Goal: Navigation & Orientation: Find specific page/section

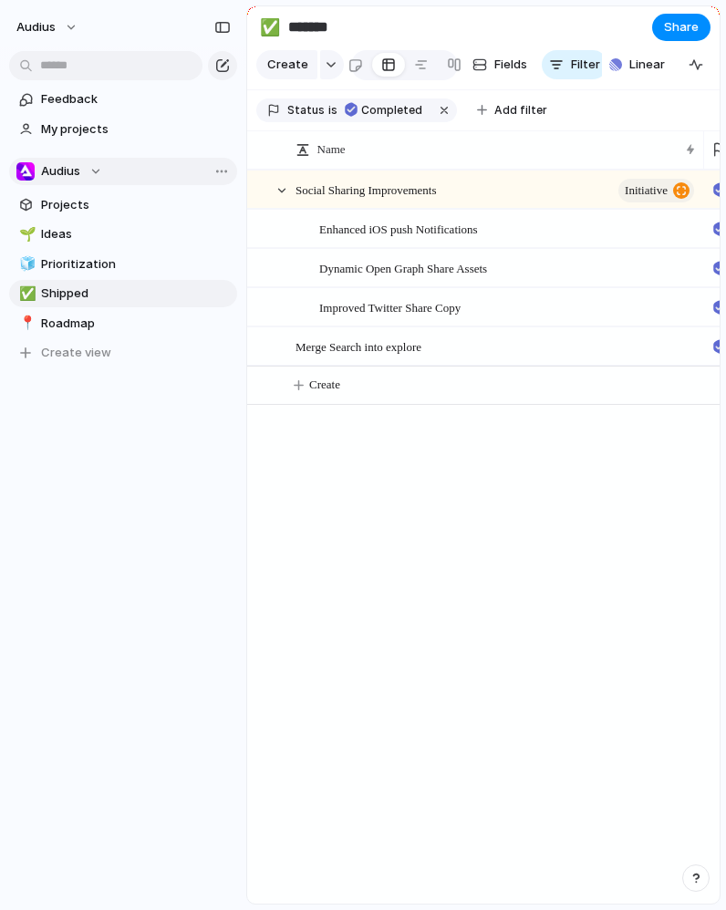
click at [98, 167] on div "Audius" at bounding box center [59, 171] width 86 height 18
click at [98, 167] on div "Recent ⚡ Product Design ⚡ Product Eng Teams Audius ⚡ Archive ⚡ Bridge ⚡ Monetiz…" at bounding box center [363, 455] width 726 height 910
click at [150, 593] on div "Audius Feedback My projects Audius Projects 🌱 Ideas 🧊 Prioritization ✅ Shipped …" at bounding box center [123, 455] width 246 height 910
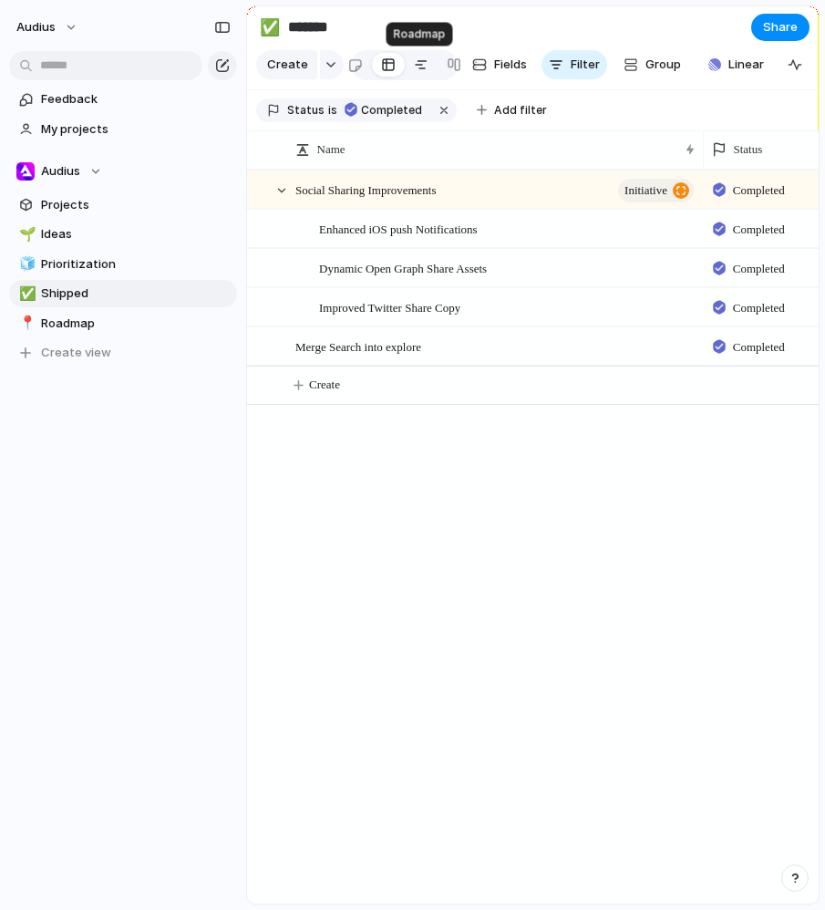
click at [422, 63] on div at bounding box center [421, 64] width 15 height 29
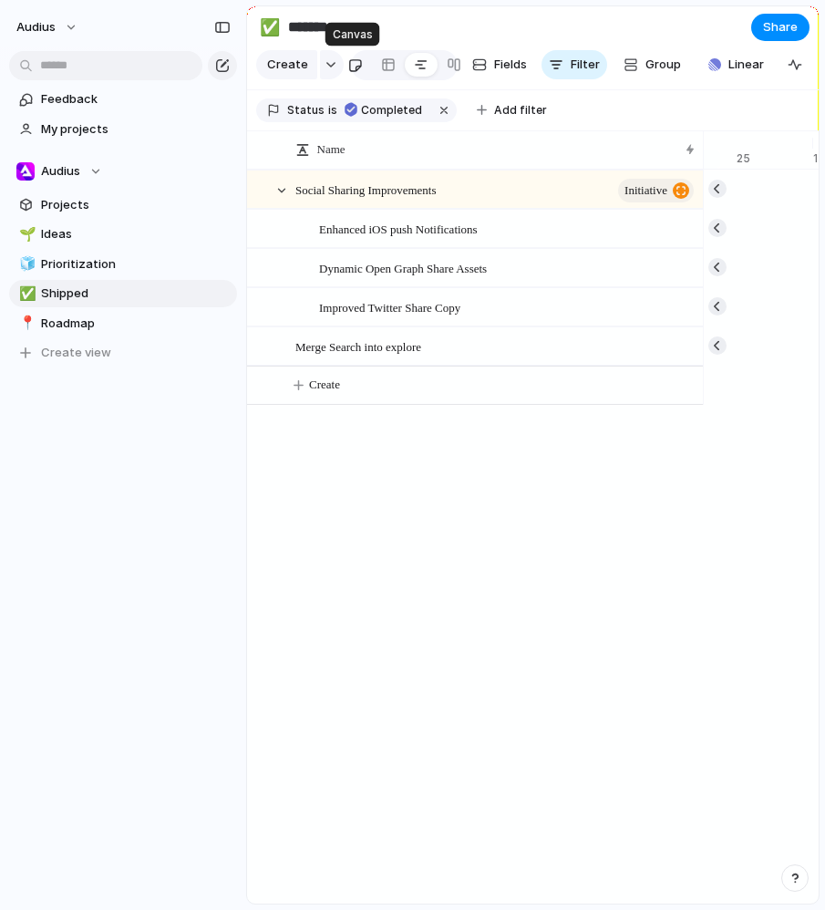
click at [363, 64] on link at bounding box center [355, 64] width 34 height 29
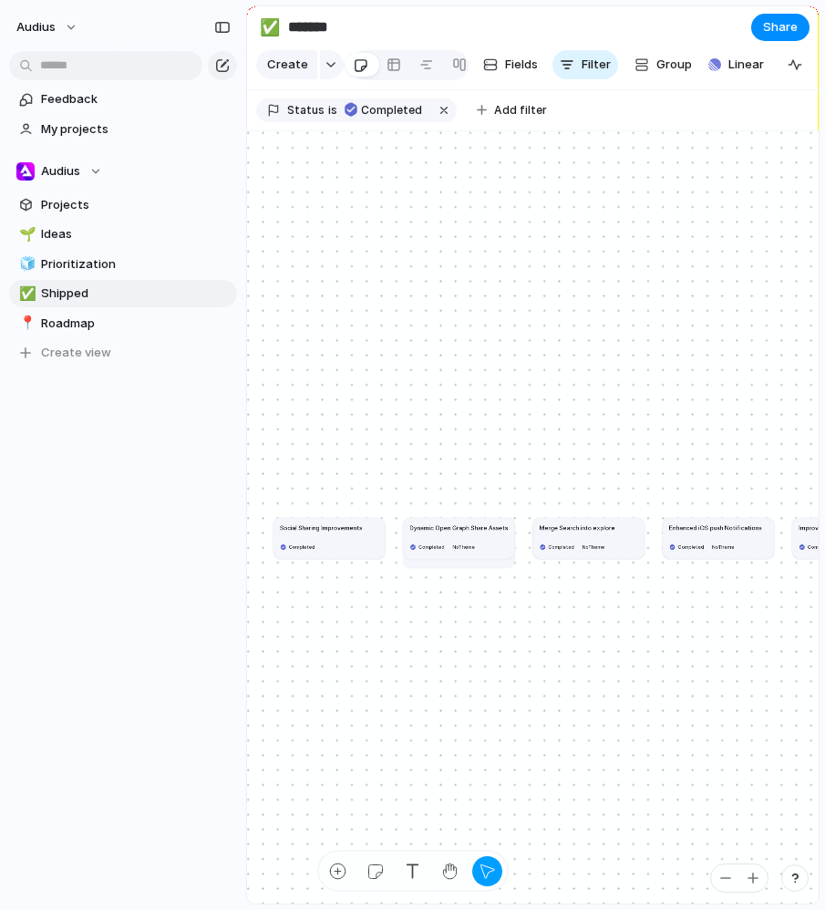
click at [460, 16] on input "*******" at bounding box center [392, 27] width 214 height 33
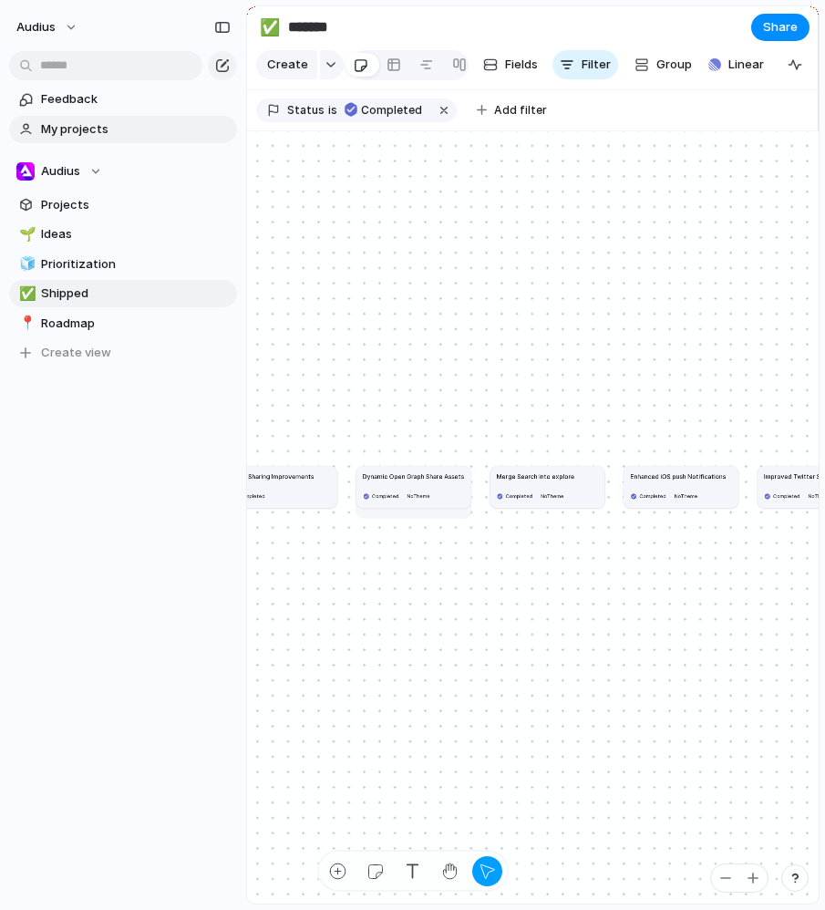
click at [113, 133] on span "My projects" at bounding box center [136, 129] width 190 height 18
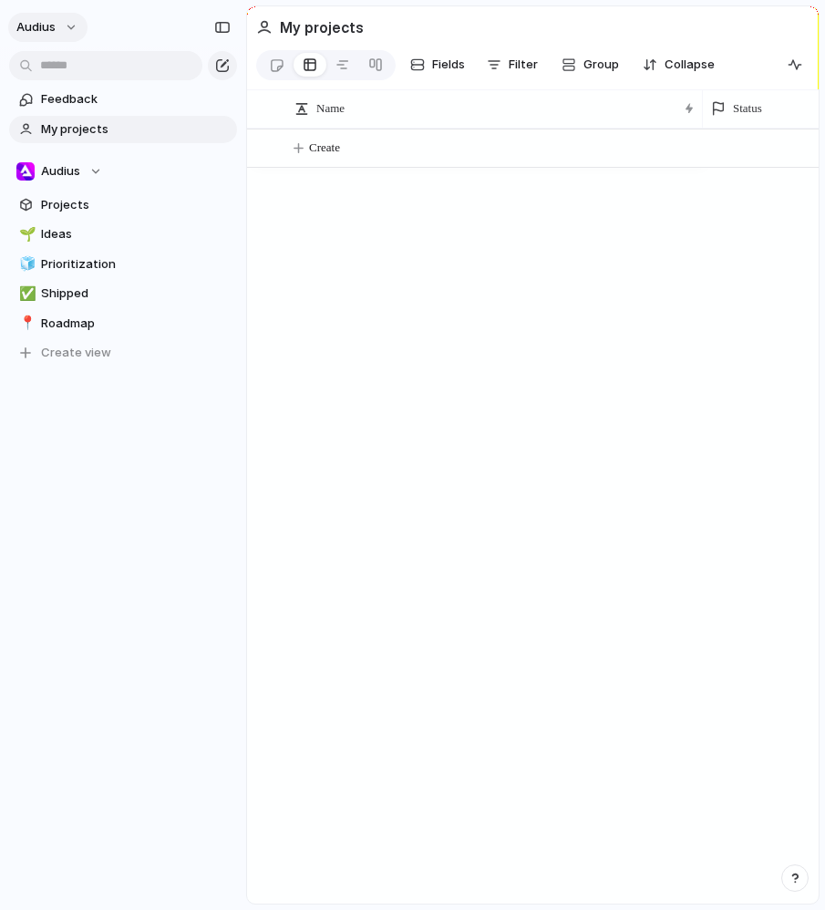
click at [50, 26] on span "Audius" at bounding box center [35, 27] width 39 height 18
click at [87, 74] on span "Settings" at bounding box center [67, 68] width 50 height 18
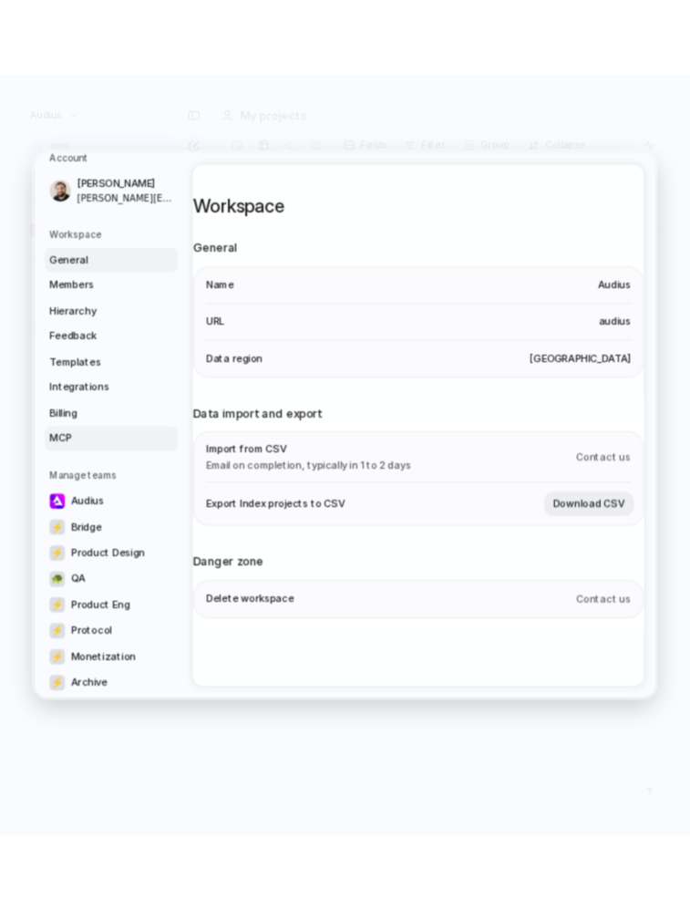
scroll to position [40, 0]
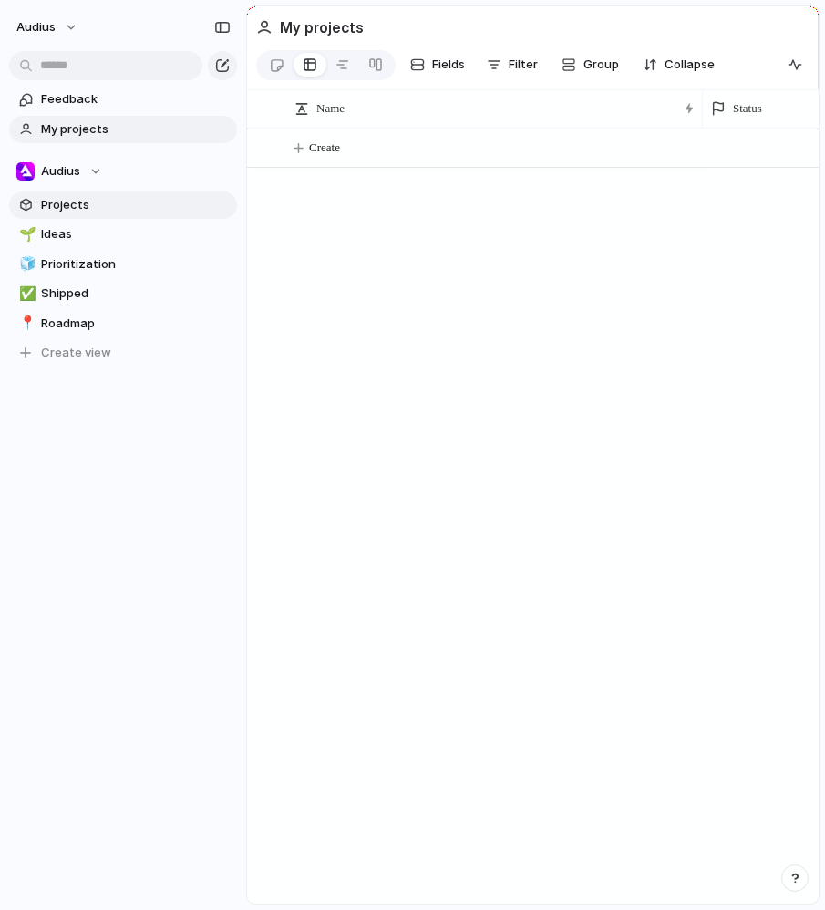
click at [64, 215] on link "Projects" at bounding box center [123, 205] width 228 height 27
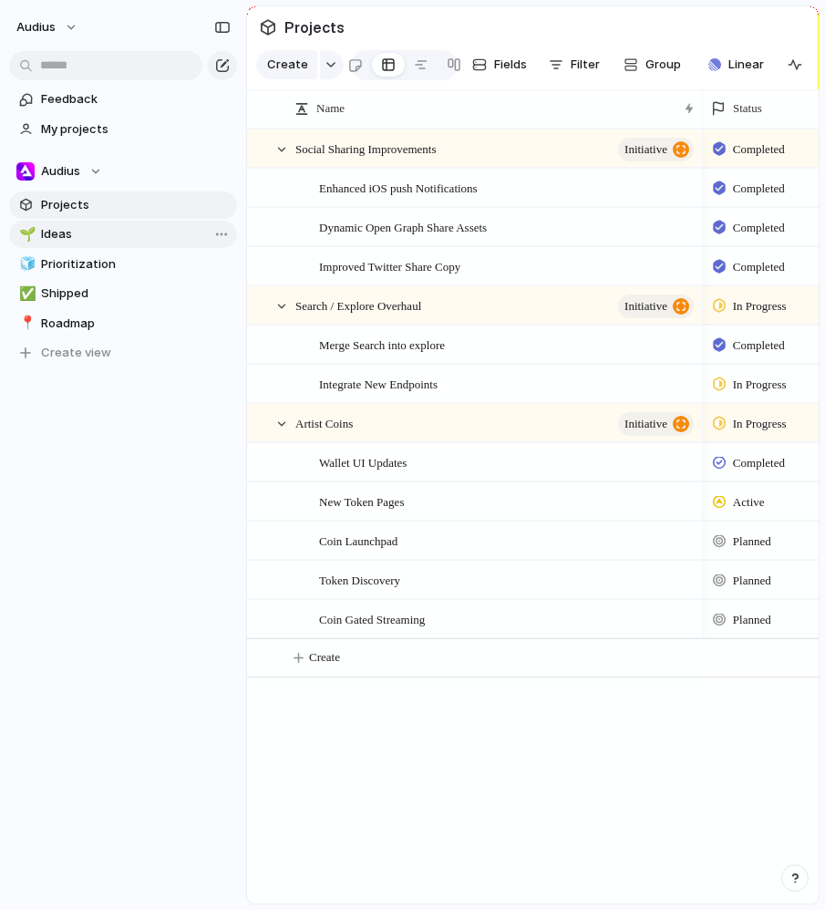
click at [73, 229] on span "Ideas" at bounding box center [136, 234] width 190 height 18
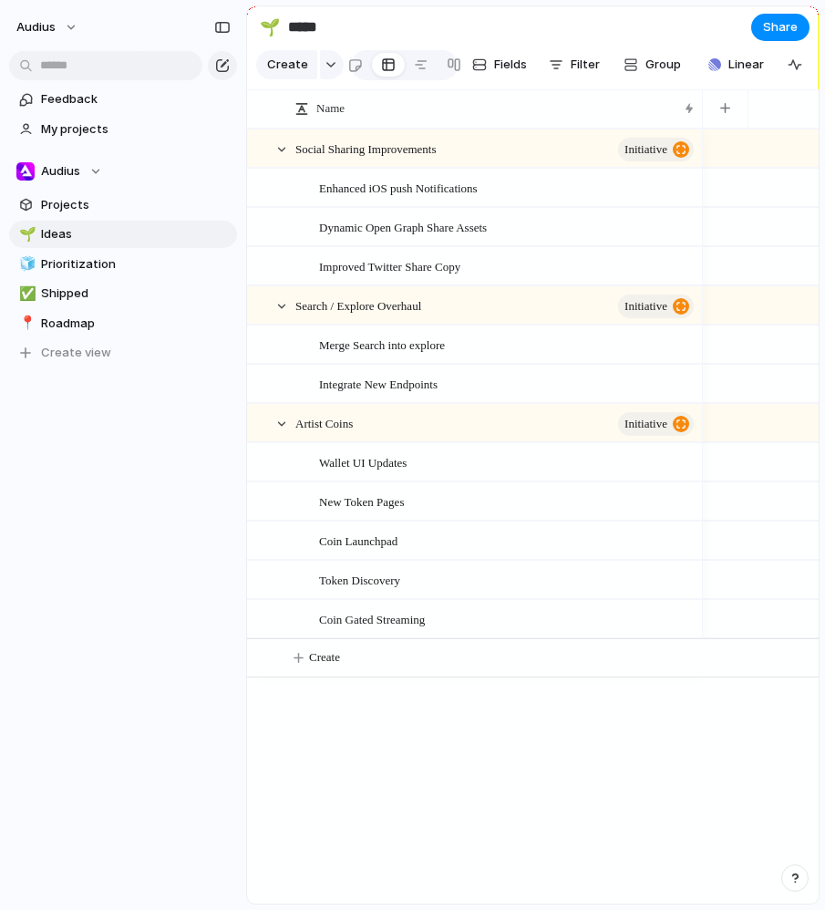
click at [88, 24] on div "Audius" at bounding box center [123, 23] width 246 height 47
click at [78, 103] on span "Feedback" at bounding box center [136, 99] width 190 height 18
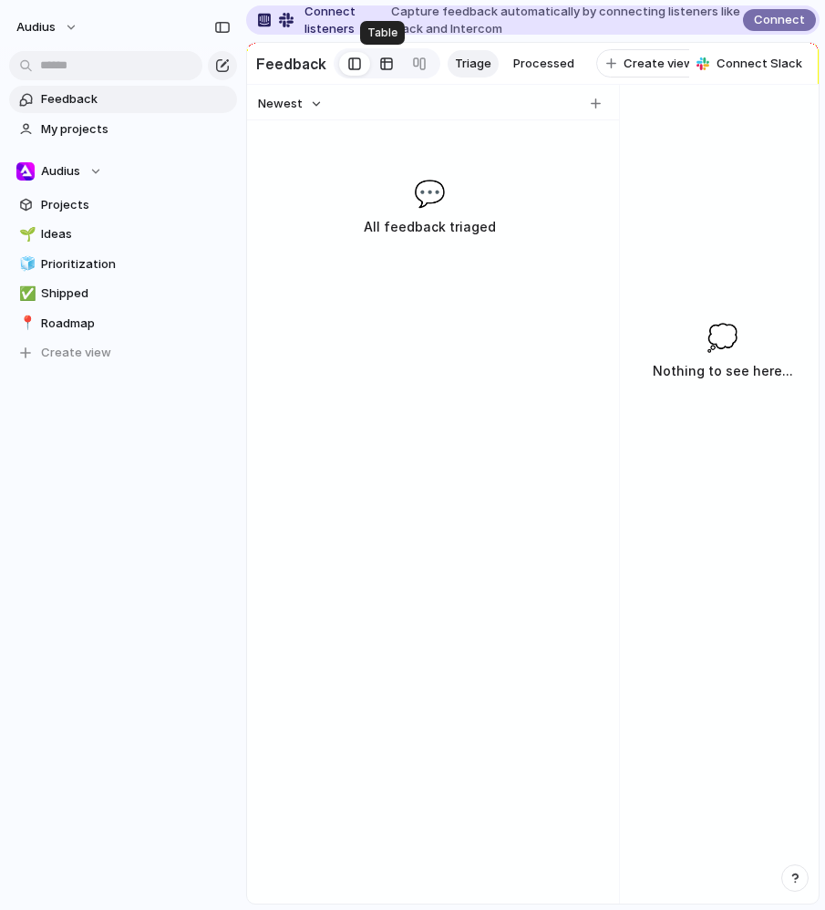
click at [379, 66] on div at bounding box center [386, 63] width 15 height 29
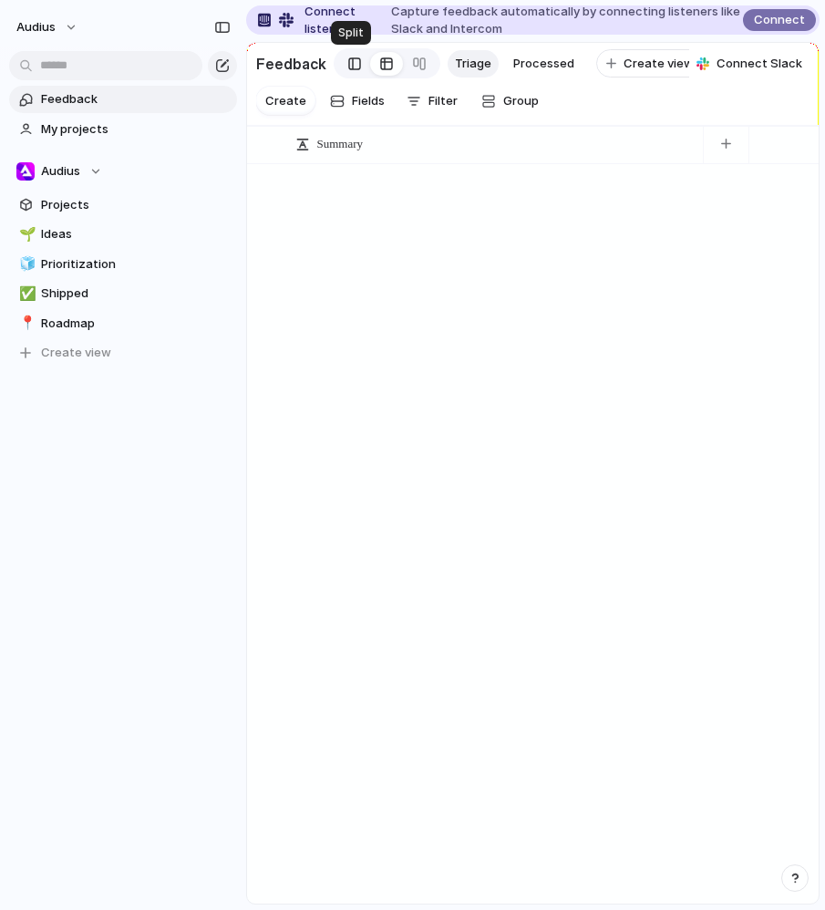
click at [349, 66] on div at bounding box center [354, 63] width 13 height 27
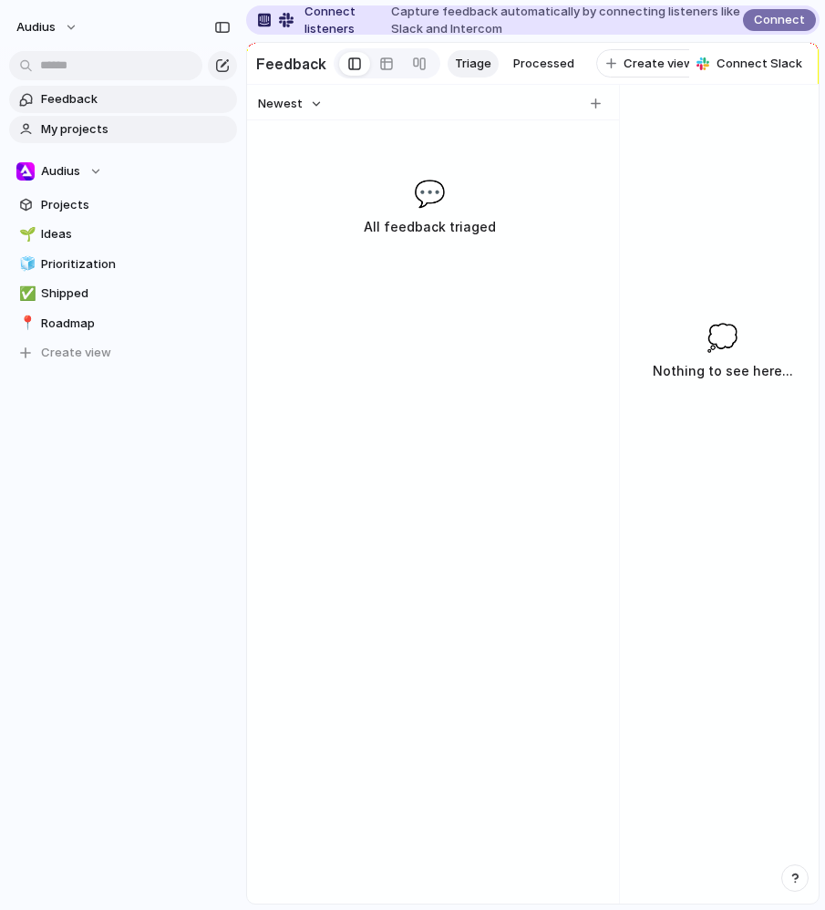
click at [116, 132] on span "My projects" at bounding box center [136, 129] width 190 height 18
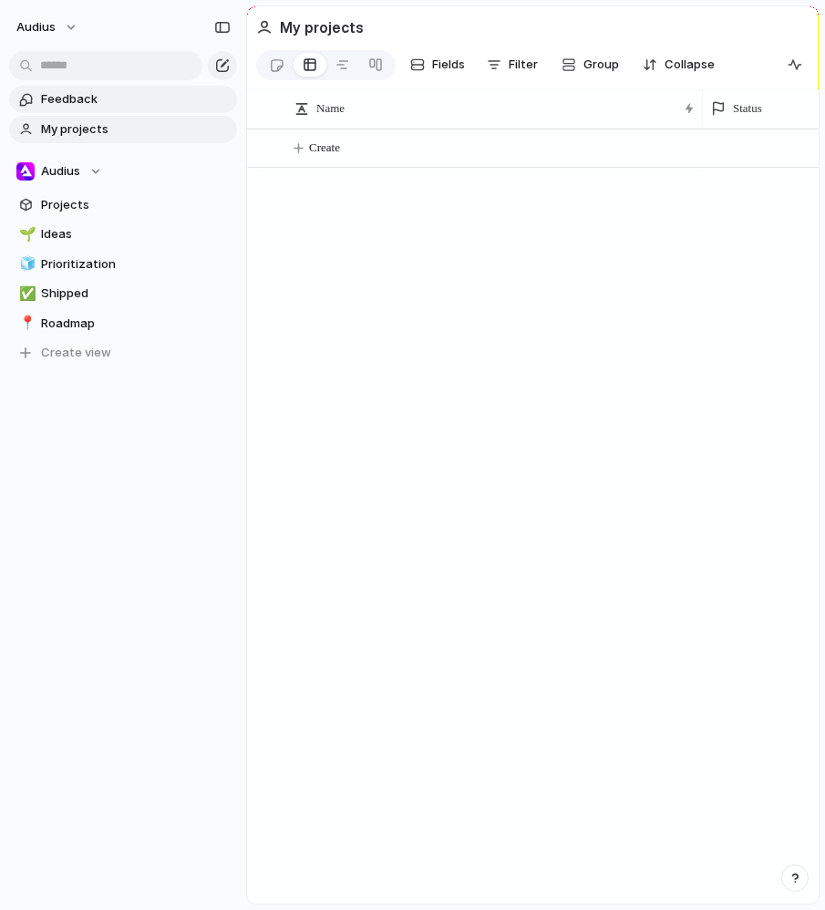
click at [87, 109] on link "Feedback" at bounding box center [123, 99] width 228 height 27
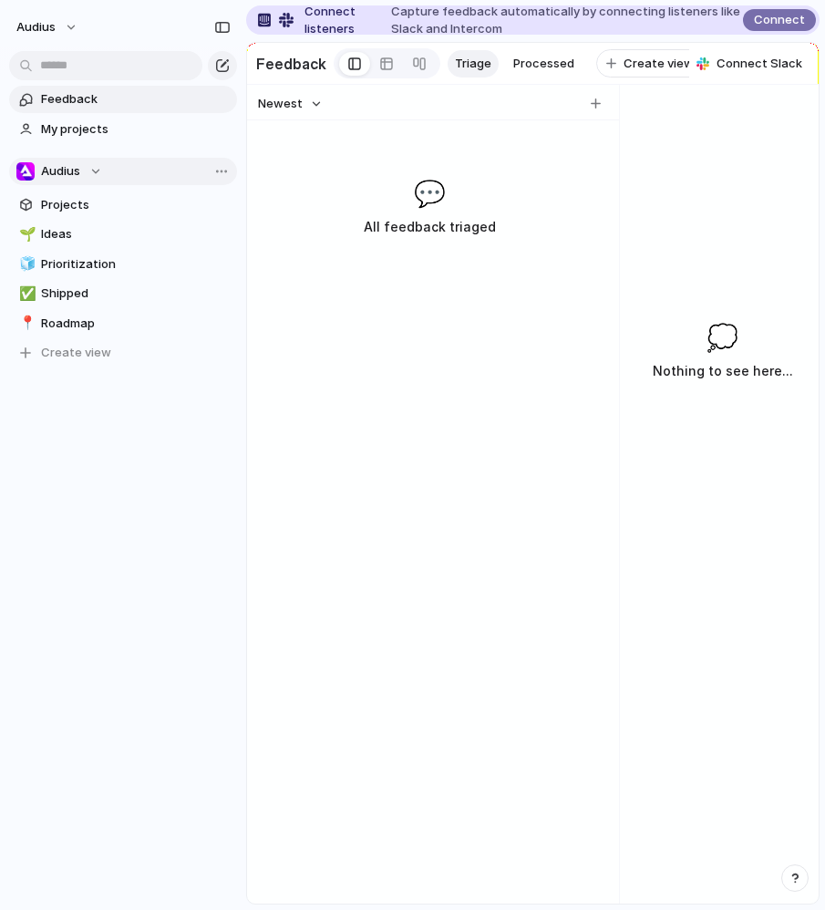
click at [85, 173] on div "Audius" at bounding box center [59, 171] width 86 height 18
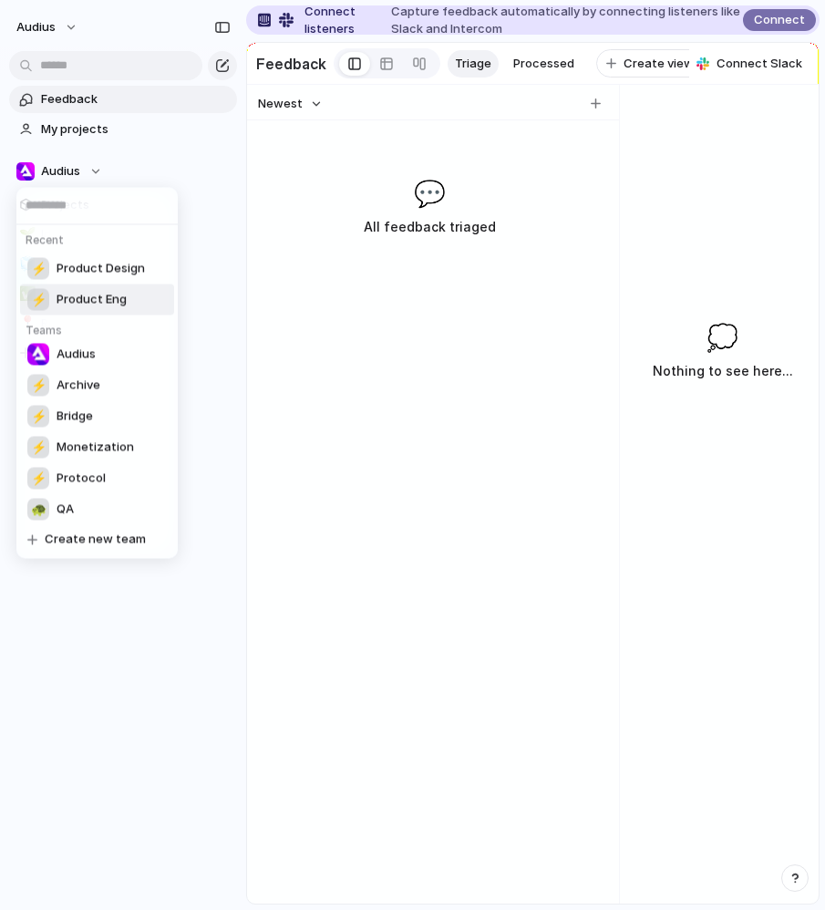
click at [212, 271] on div "Recent ⚡ Product Design ⚡ Product Eng Teams Audius ⚡ Archive ⚡ Bridge ⚡ Monetiz…" at bounding box center [412, 455] width 825 height 910
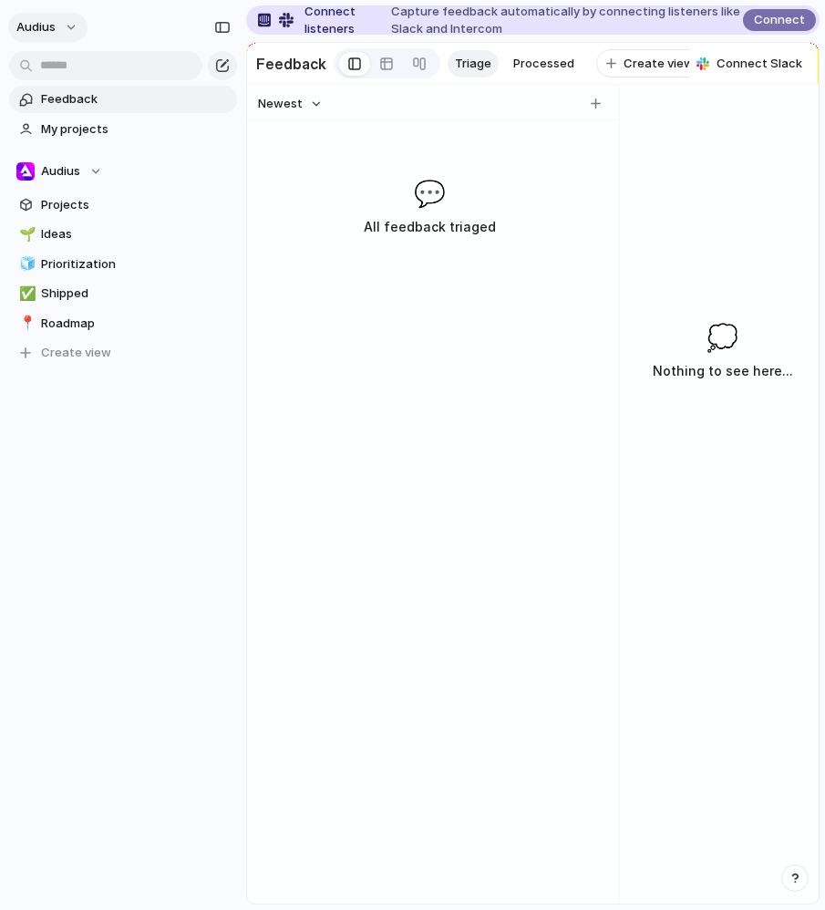
click at [57, 27] on button "Audius" at bounding box center [47, 27] width 79 height 29
click at [101, 63] on li "Settings" at bounding box center [88, 68] width 151 height 29
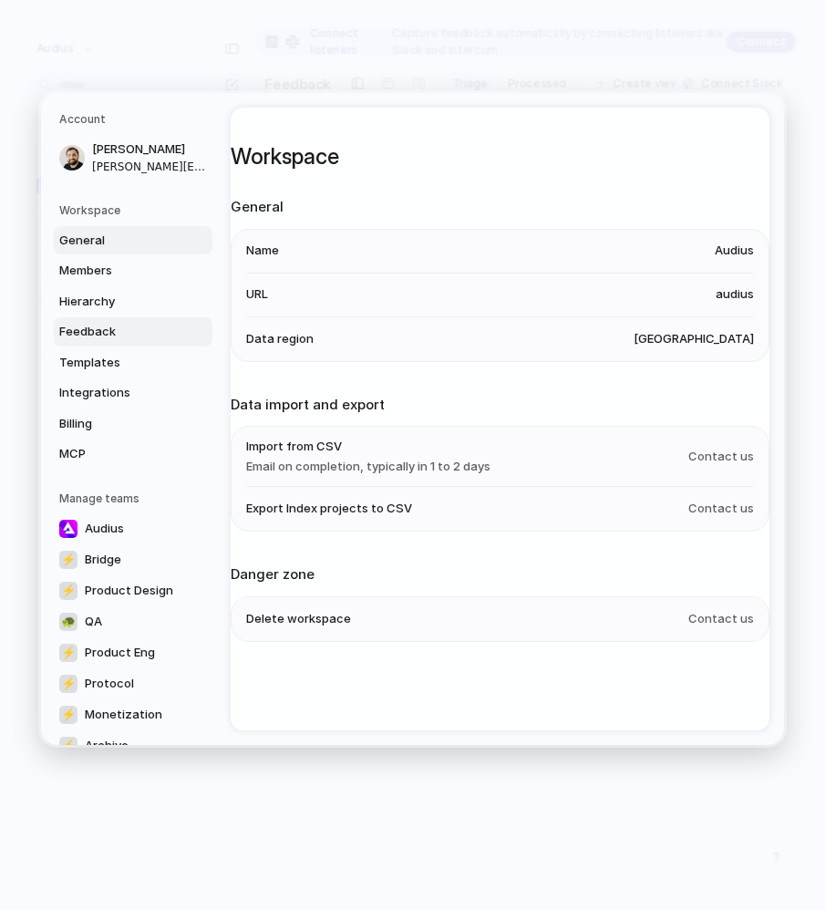
click at [146, 319] on link "Feedback" at bounding box center [133, 331] width 159 height 29
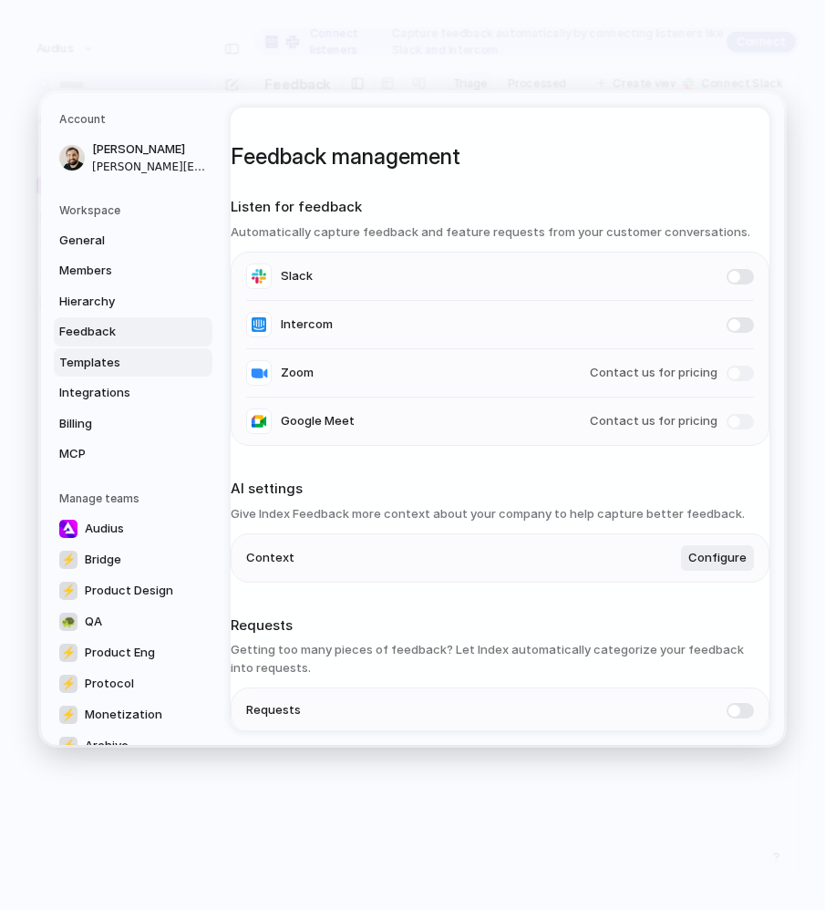
click at [126, 359] on span "Templates" at bounding box center [117, 362] width 117 height 18
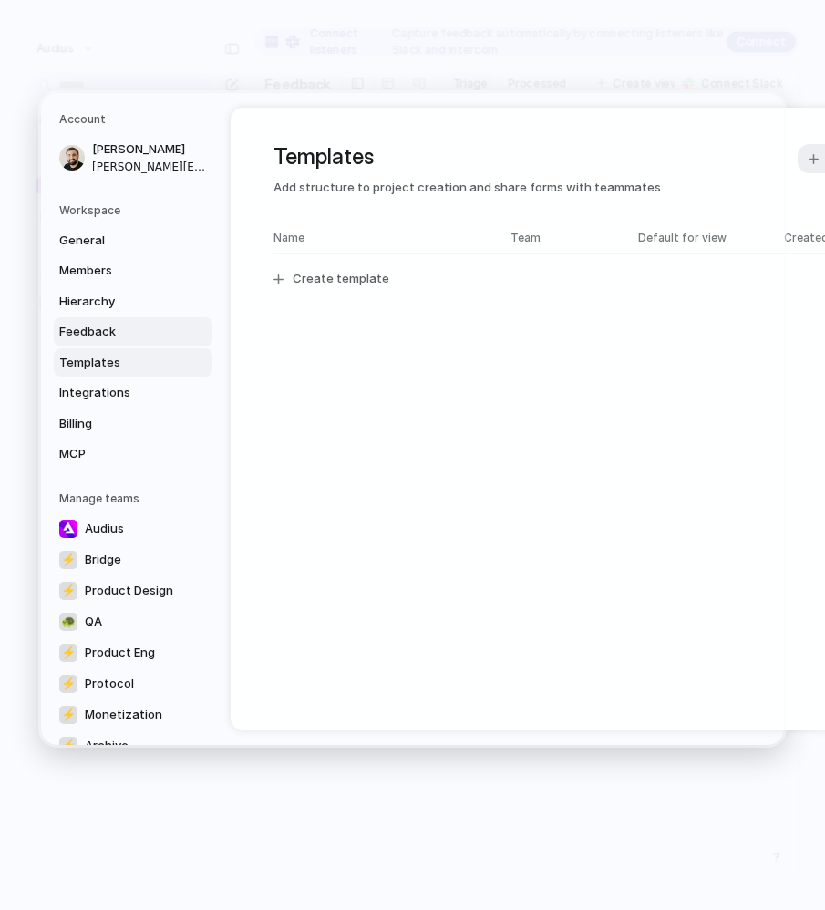
click at [108, 326] on span "Feedback" at bounding box center [117, 332] width 117 height 18
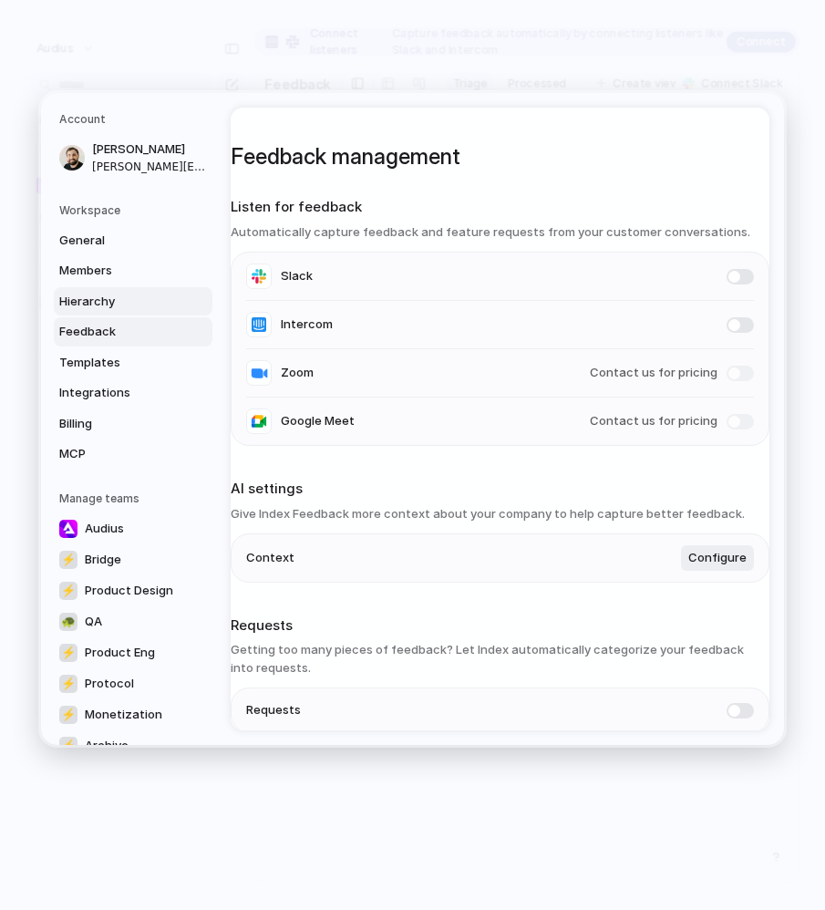
click at [111, 304] on span "Hierarchy" at bounding box center [117, 301] width 117 height 18
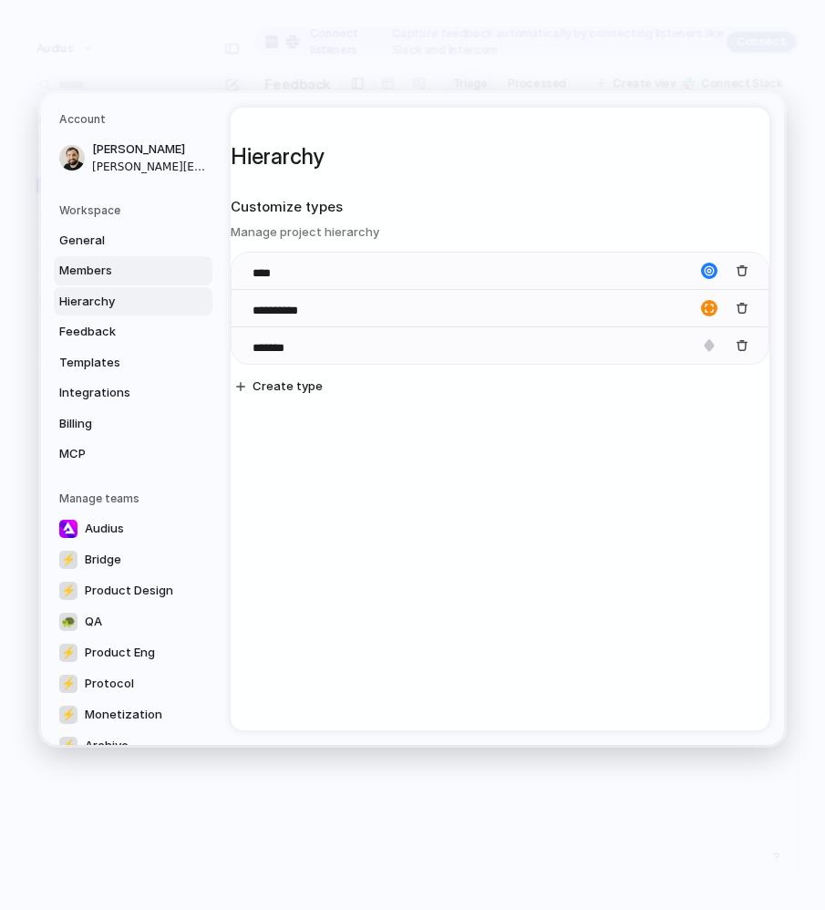
click at [111, 266] on span "Members" at bounding box center [117, 271] width 117 height 18
